Goal: Task Accomplishment & Management: Manage account settings

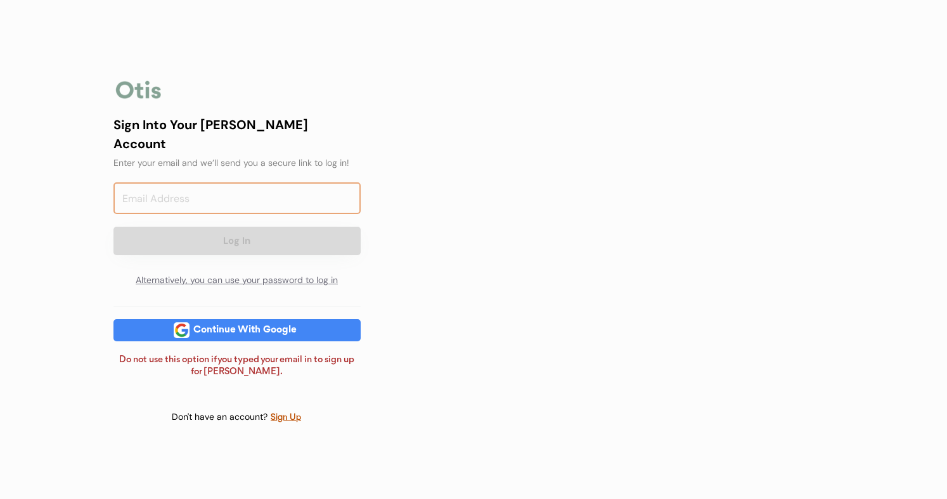
click at [205, 183] on input "email" at bounding box center [236, 199] width 247 height 32
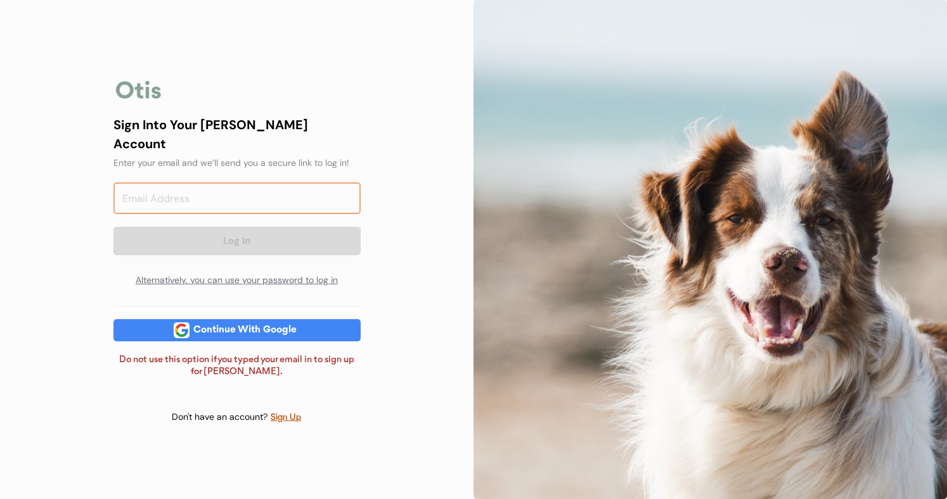
click at [350, 328] on div "Continue With Google" at bounding box center [236, 330] width 247 height 22
click at [247, 191] on input "email" at bounding box center [236, 199] width 247 height 32
type input "kaseywhare2000@gmail.com"
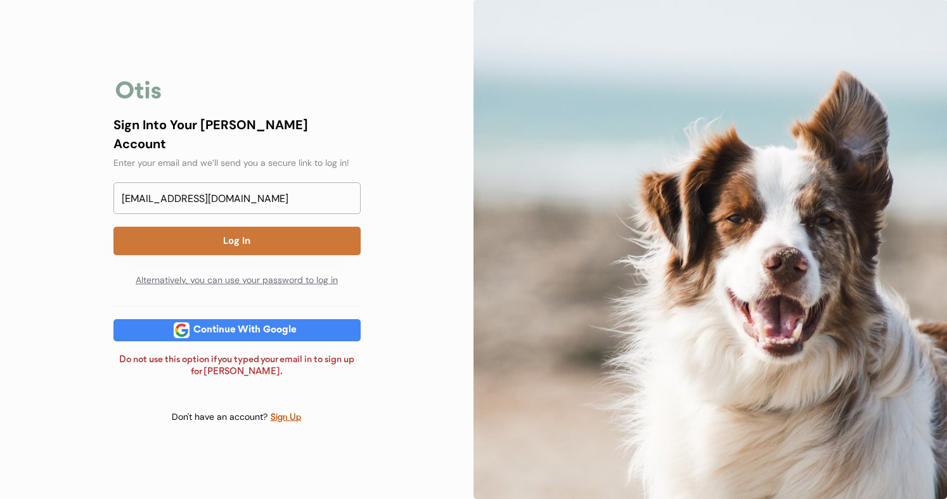
click at [226, 238] on button "Log In" at bounding box center [236, 241] width 247 height 29
click at [253, 236] on button "Log In" at bounding box center [236, 241] width 247 height 29
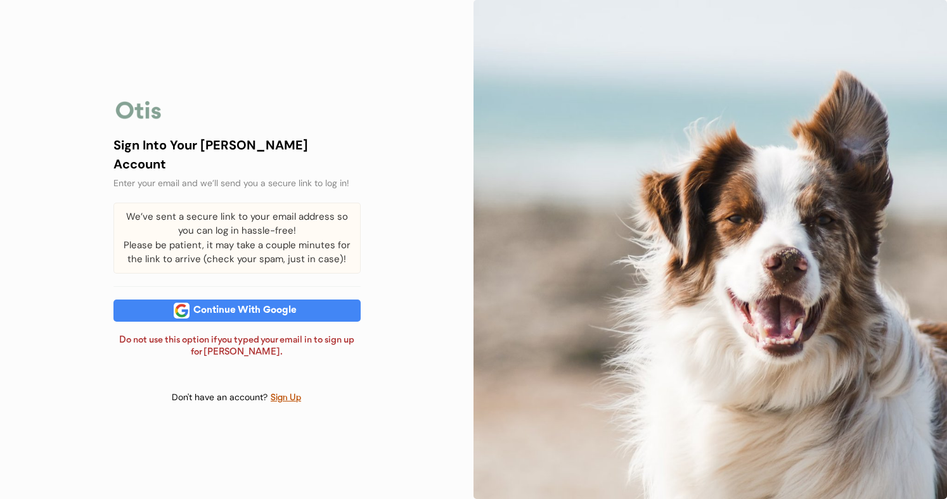
click at [254, 234] on div "We’ve sent a secure link to your email address so you can log in hassle-free! P…" at bounding box center [236, 238] width 247 height 71
click at [323, 253] on div "We’ve sent a secure link to your email address so you can log in hassle-free! P…" at bounding box center [236, 238] width 247 height 71
click at [340, 258] on div "We’ve sent a secure link to your email address so you can log in hassle-free! P…" at bounding box center [236, 238] width 247 height 71
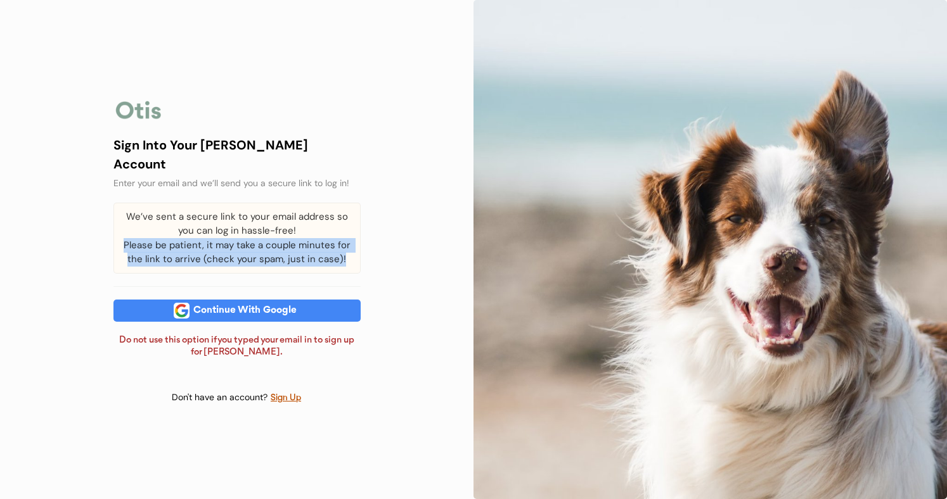
click at [340, 258] on div "We’ve sent a secure link to your email address so you can log in hassle-free! P…" at bounding box center [236, 238] width 247 height 71
click at [334, 260] on div "We’ve sent a secure link to your email address so you can log in hassle-free! P…" at bounding box center [236, 238] width 247 height 71
